Goal: Download file/media

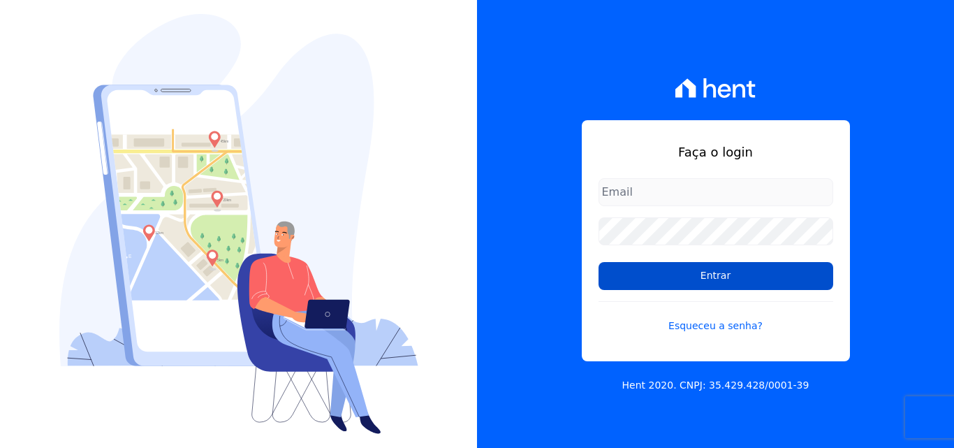
type input "[PERSON_NAME][EMAIL_ADDRESS][PERSON_NAME][DOMAIN_NAME]"
click at [668, 274] on input "Entrar" at bounding box center [716, 276] width 235 height 28
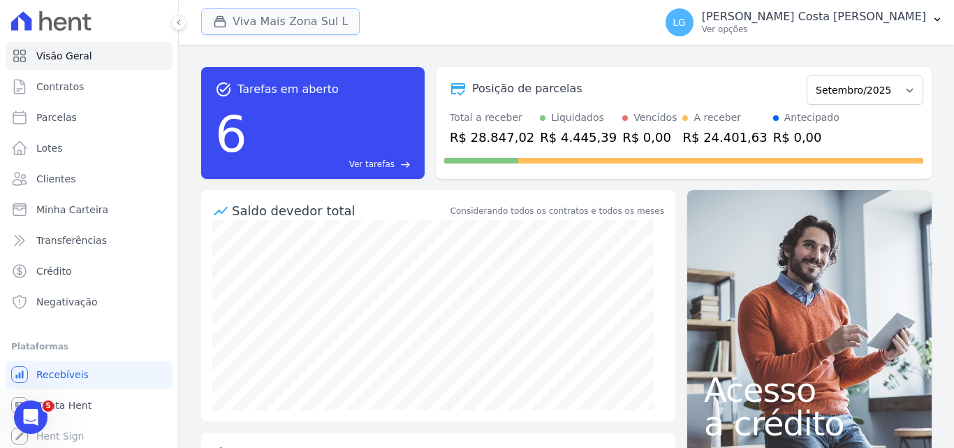
click at [314, 26] on button "Viva Mais Zona Sul L" at bounding box center [280, 21] width 159 height 27
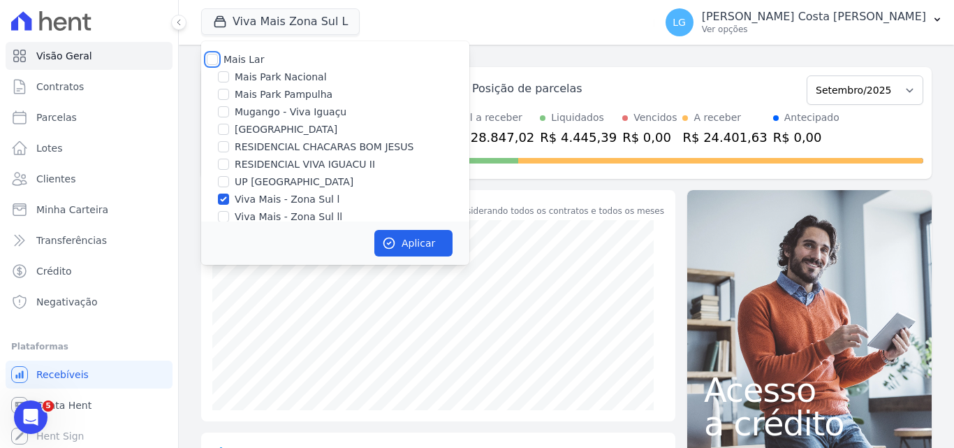
click at [210, 59] on input "Mais Lar" at bounding box center [212, 59] width 11 height 11
checkbox input "true"
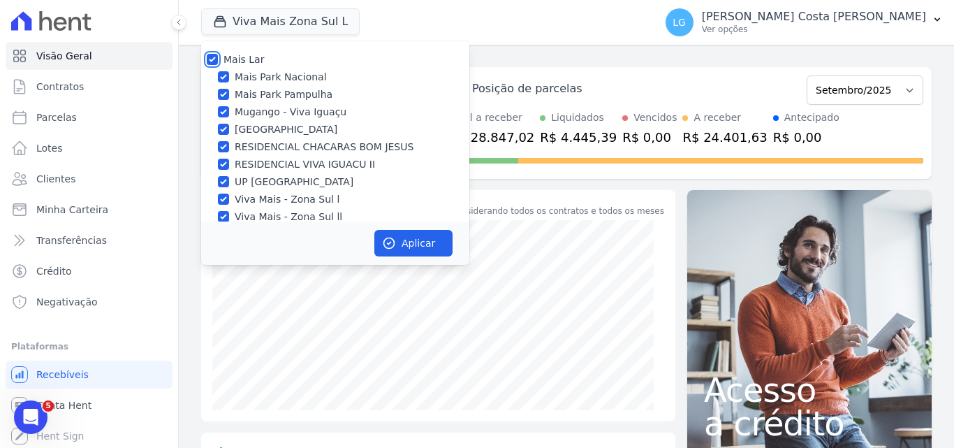
checkbox input "true"
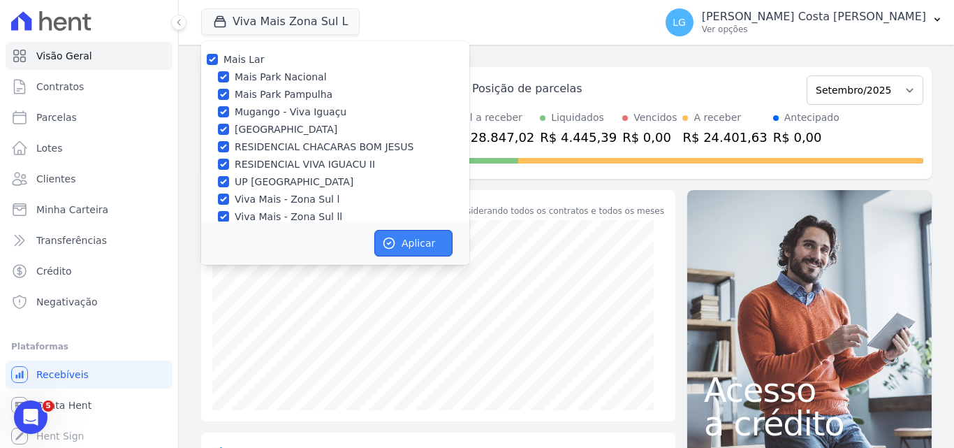
click at [397, 242] on button "Aplicar" at bounding box center [413, 243] width 78 height 27
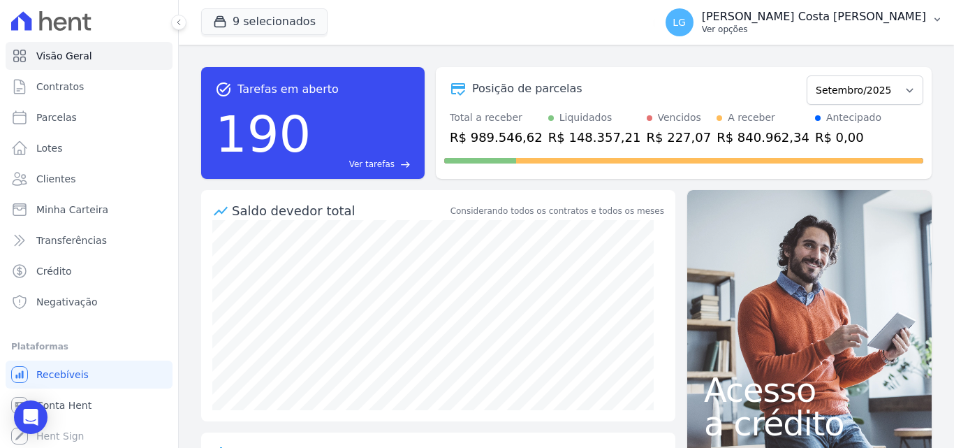
click at [791, 24] on p "Ver opções" at bounding box center [814, 29] width 224 height 11
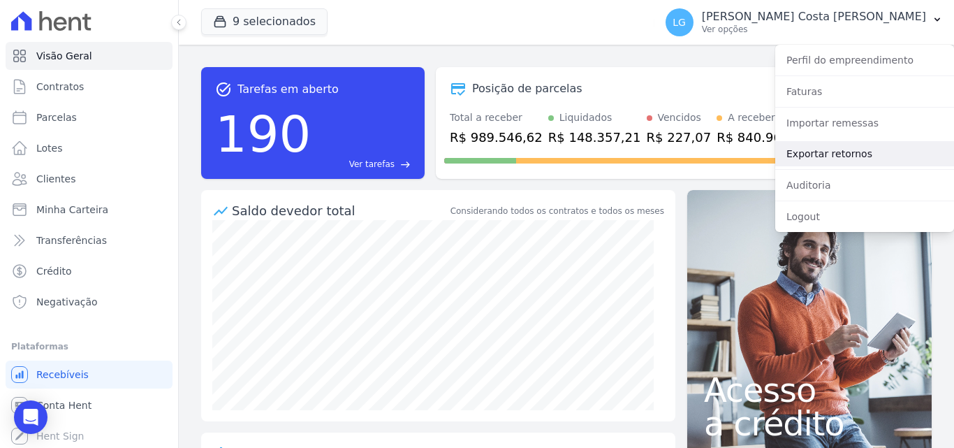
click at [816, 152] on link "Exportar retornos" at bounding box center [864, 153] width 179 height 25
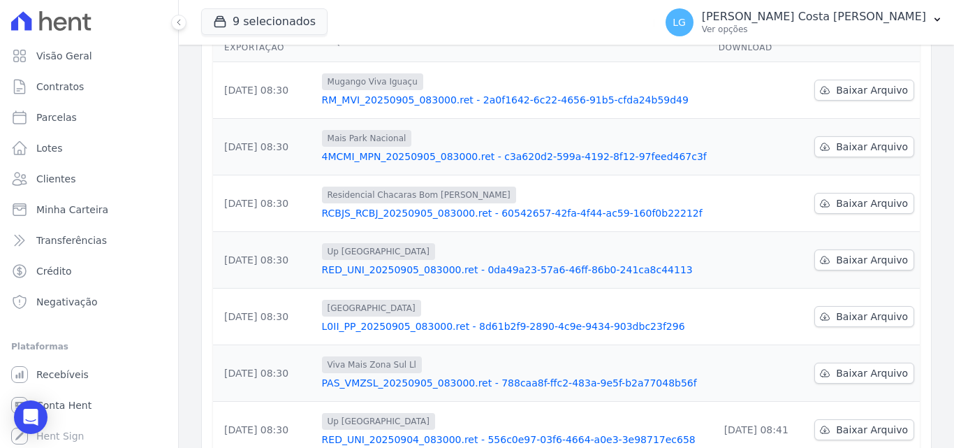
scroll to position [210, 0]
click at [849, 367] on span "Baixar Arquivo" at bounding box center [872, 374] width 72 height 14
click at [862, 310] on span "Baixar Arquivo" at bounding box center [872, 317] width 72 height 14
click at [912, 280] on div "Data da Exportação Arquivo Data de Download 05/09/2025, 08:30 Mugango Viva Igua…" at bounding box center [566, 325] width 751 height 617
click at [867, 254] on span "Baixar Arquivo" at bounding box center [872, 261] width 72 height 14
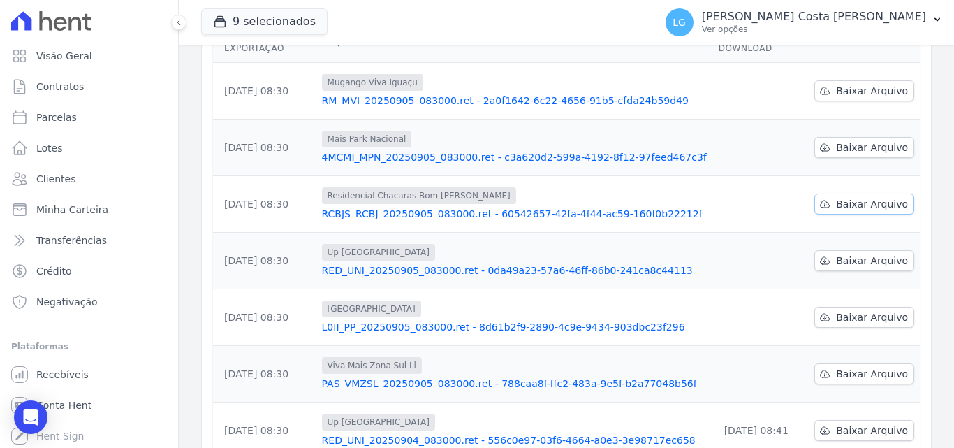
click at [859, 197] on span "Baixar Arquivo" at bounding box center [872, 204] width 72 height 14
click at [852, 140] on span "Baixar Arquivo" at bounding box center [872, 147] width 72 height 14
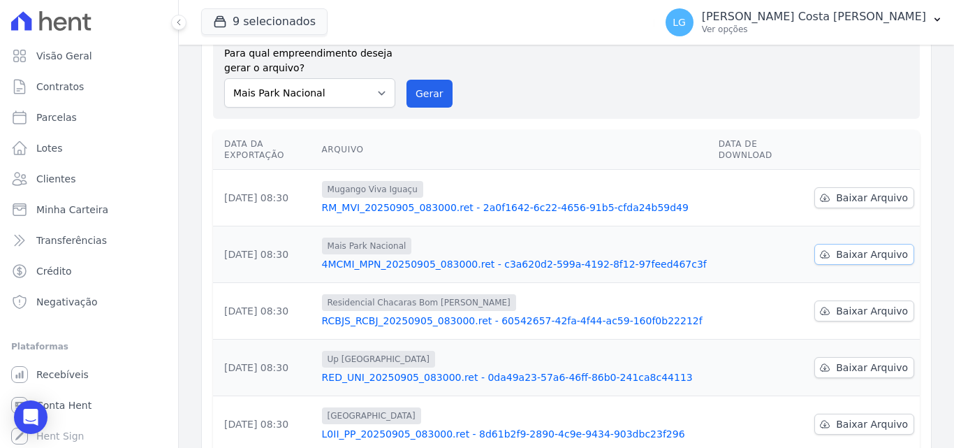
scroll to position [70, 0]
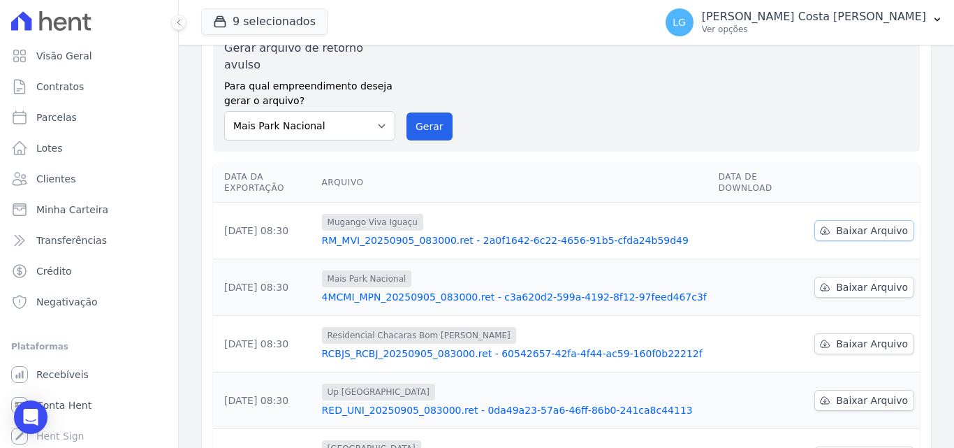
click at [867, 223] on span "Baixar Arquivo" at bounding box center [872, 230] width 72 height 14
click at [788, 16] on p "Luiz Guilherme Costa Nascimento" at bounding box center [814, 17] width 224 height 14
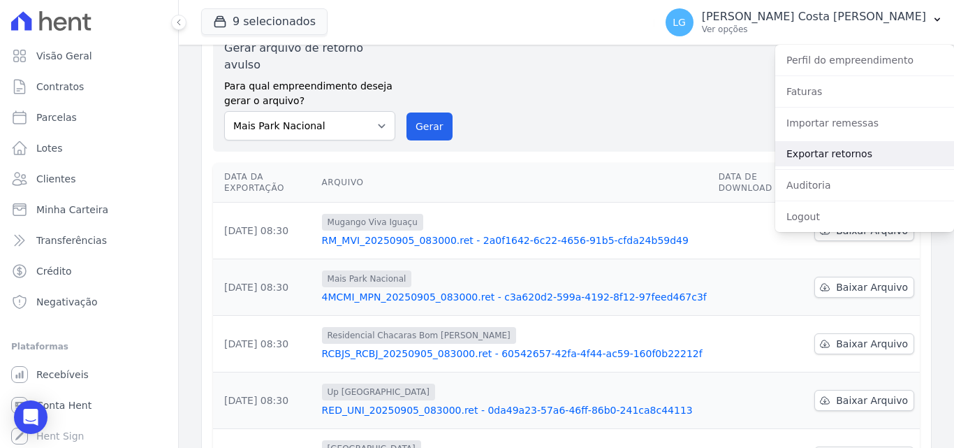
click at [823, 152] on link "Exportar retornos" at bounding box center [864, 153] width 179 height 25
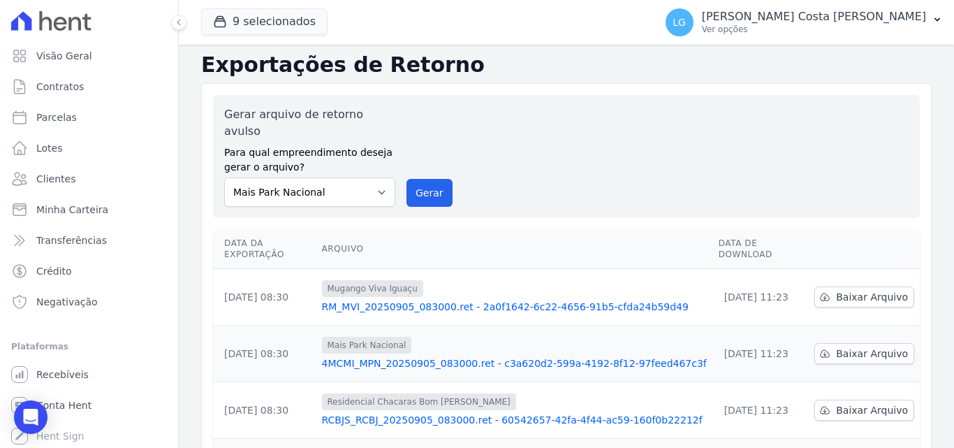
scroll to position [0, 0]
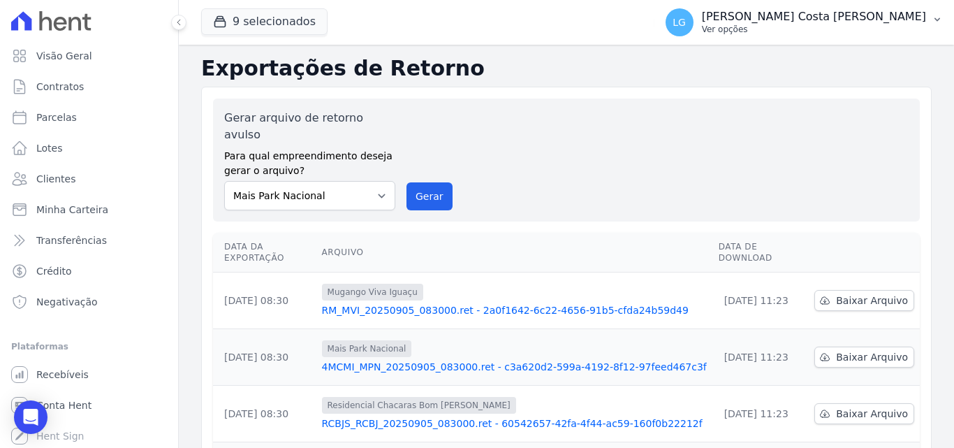
click at [862, 21] on p "Luiz Guilherme Costa Nascimento" at bounding box center [814, 17] width 224 height 14
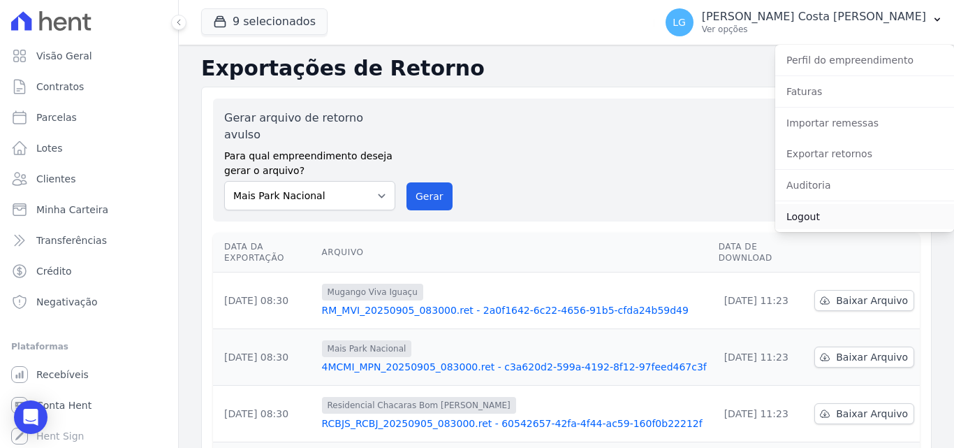
click at [809, 209] on link "Logout" at bounding box center [864, 216] width 179 height 25
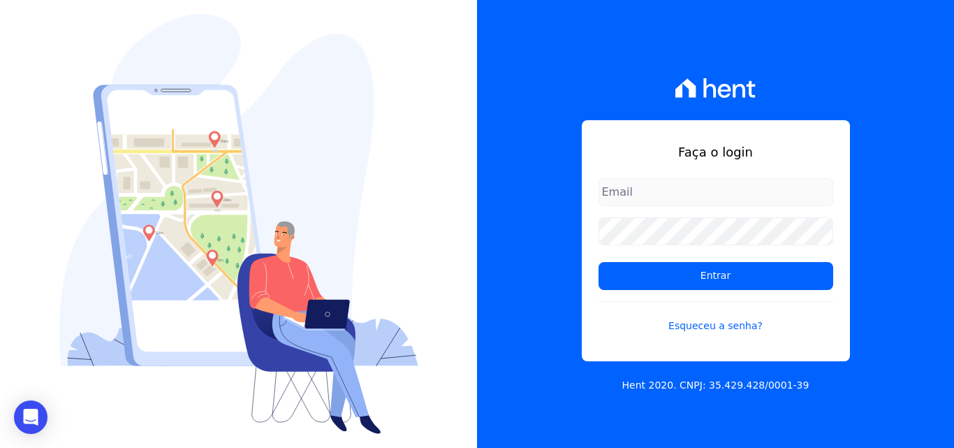
type input "[PERSON_NAME][EMAIL_ADDRESS][PERSON_NAME][DOMAIN_NAME]"
